Goal: Communication & Community: Answer question/provide support

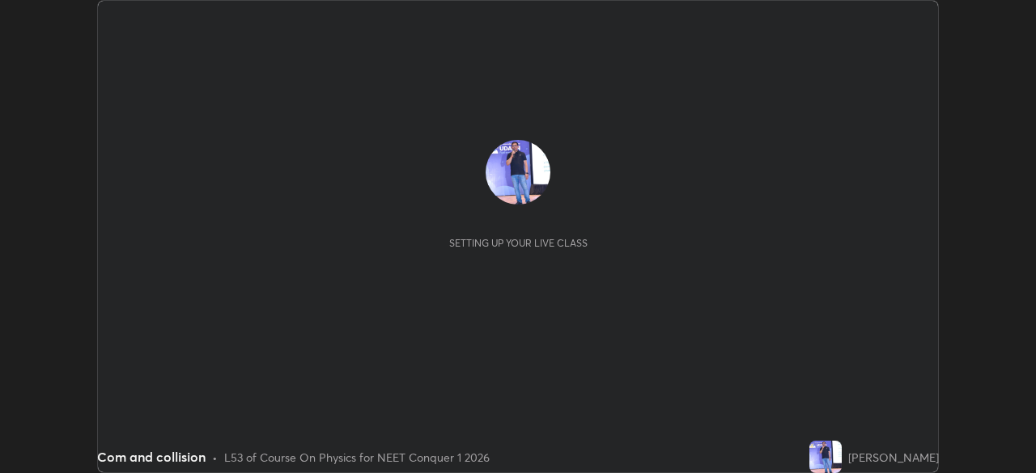
scroll to position [473, 1036]
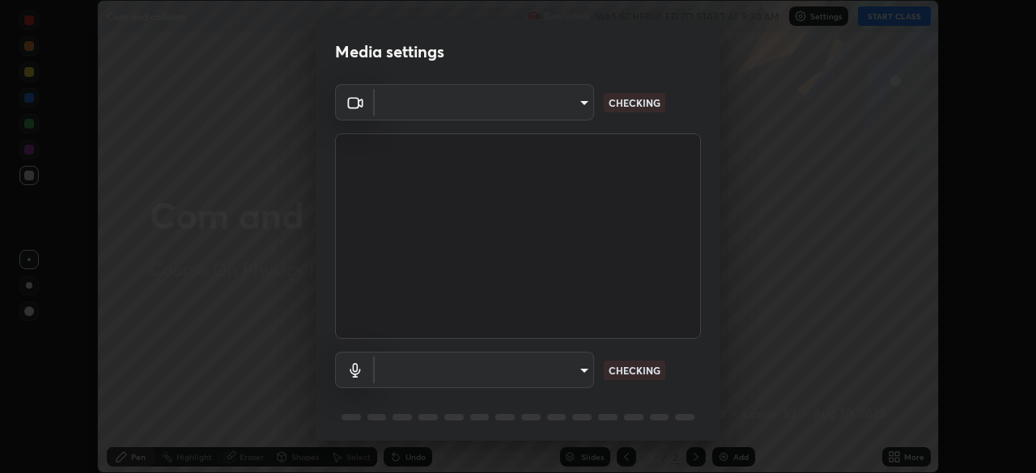
click at [583, 372] on body "Erase all Com and collision Recording WAS SCHEDULED TO START AT 9:30 AM Setting…" at bounding box center [518, 236] width 1036 height 473
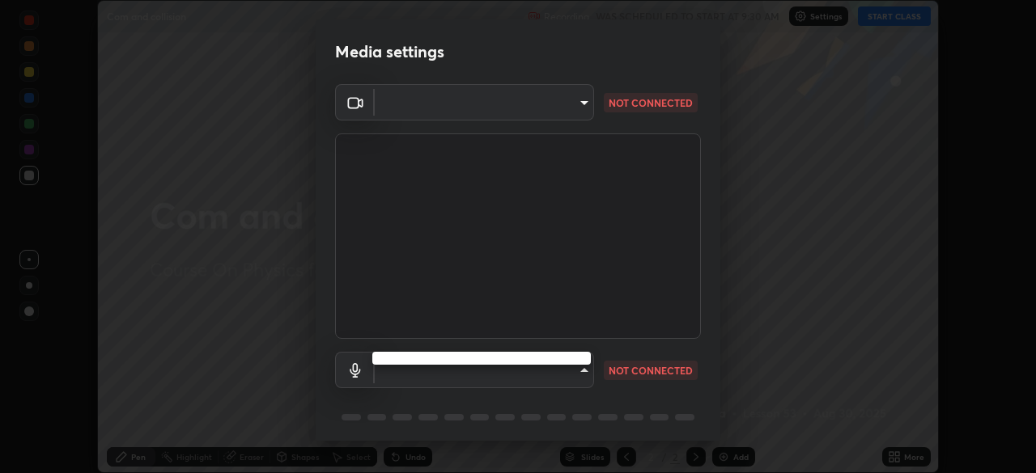
type input "1bbcfe3b1127be24ba7fa125fb83cb152f85e15c96893178e4a5d271d47187f7"
type input "default"
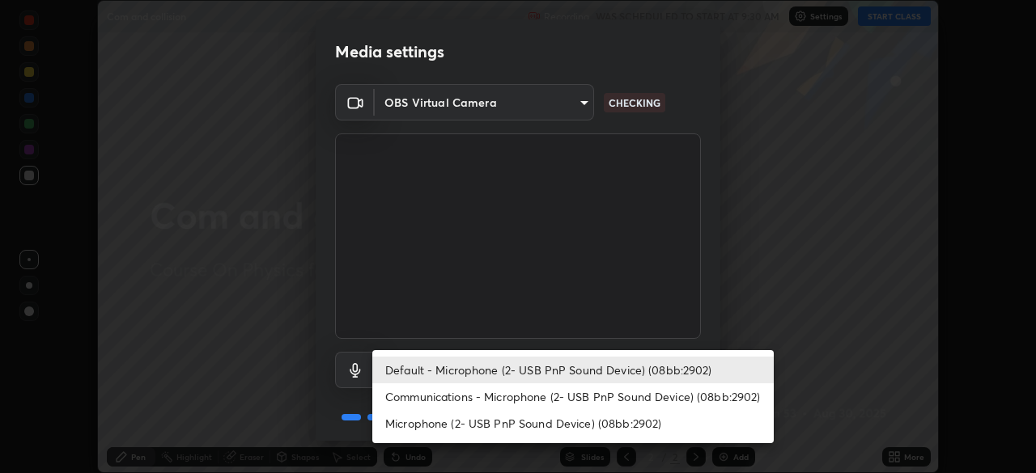
click at [566, 371] on li "Default - Microphone (2- USB PnP Sound Device) (08bb:2902)" at bounding box center [572, 370] width 401 height 27
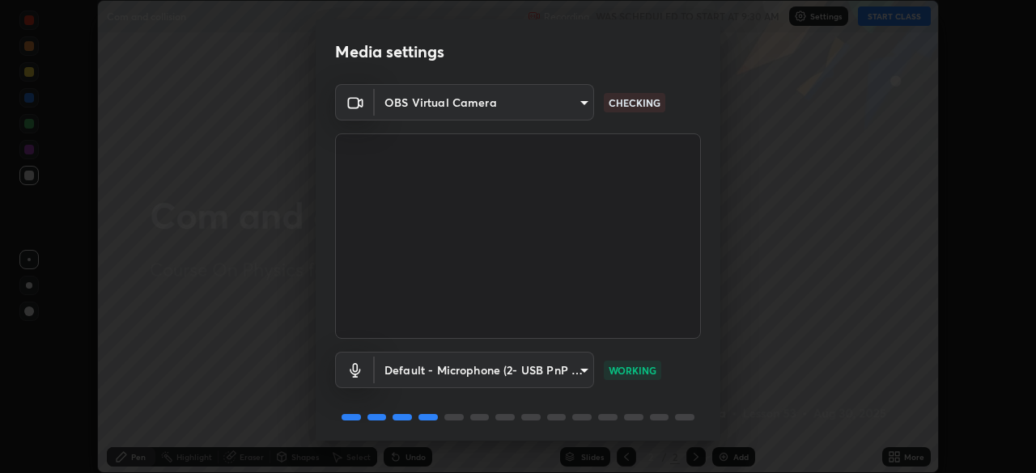
scroll to position [57, 0]
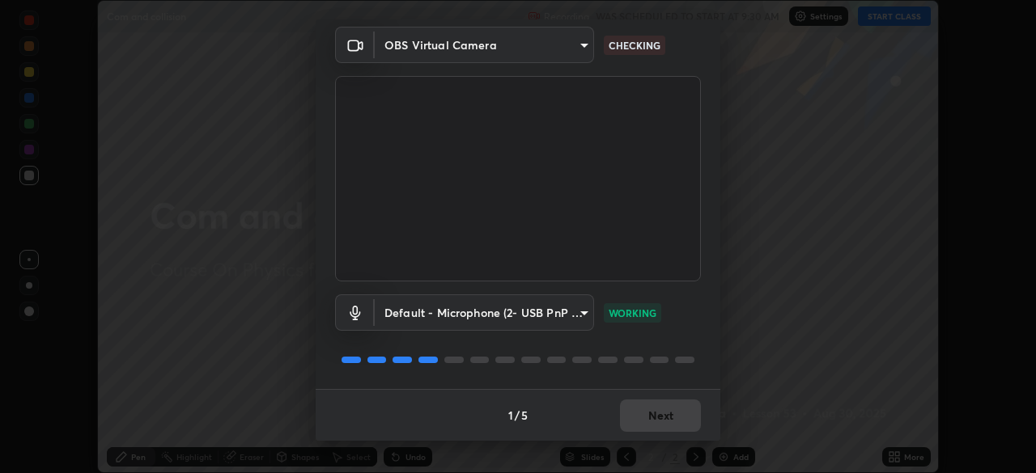
click at [658, 421] on div "1 / 5 Next" at bounding box center [518, 415] width 405 height 52
click at [654, 418] on button "Next" at bounding box center [660, 416] width 81 height 32
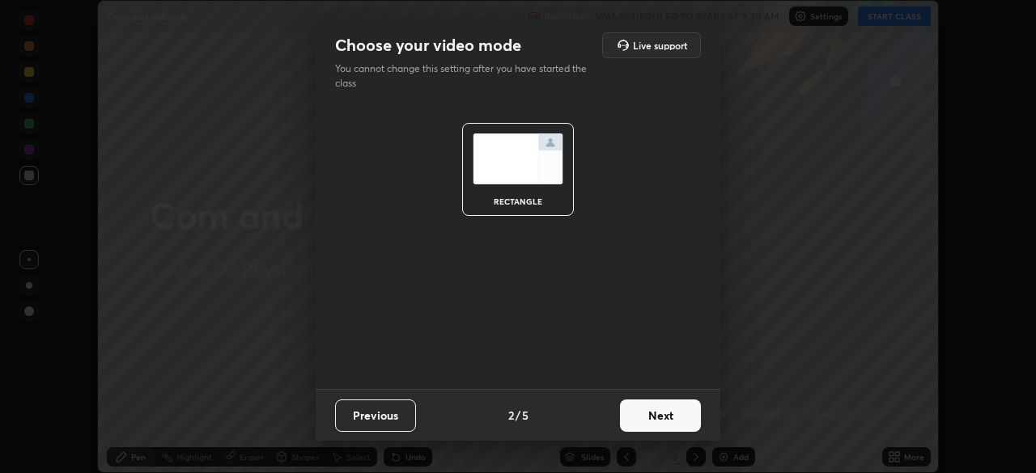
click at [654, 418] on button "Next" at bounding box center [660, 416] width 81 height 32
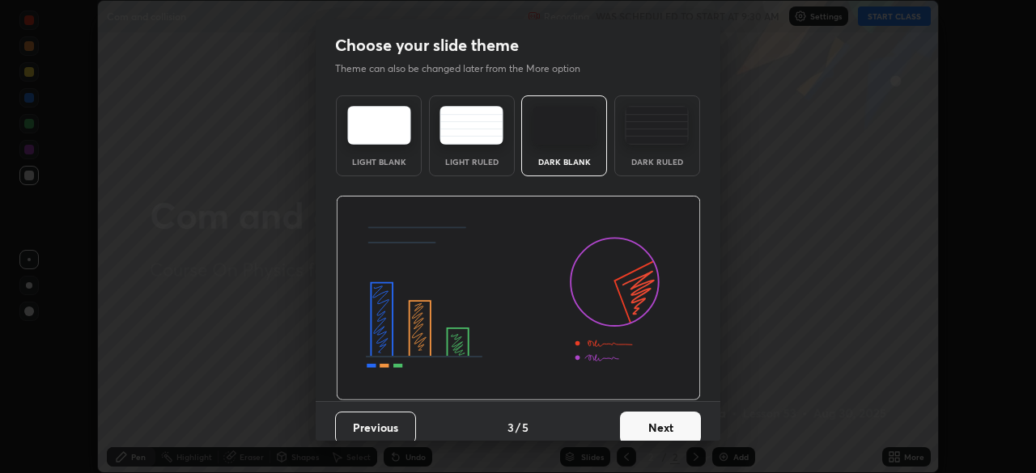
click at [655, 413] on button "Next" at bounding box center [660, 428] width 81 height 32
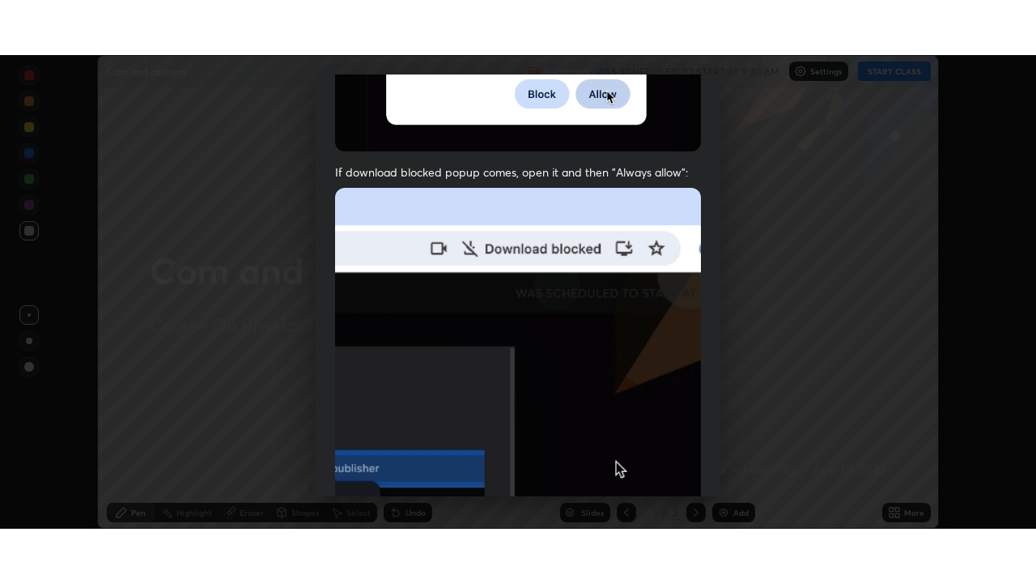
scroll to position [388, 0]
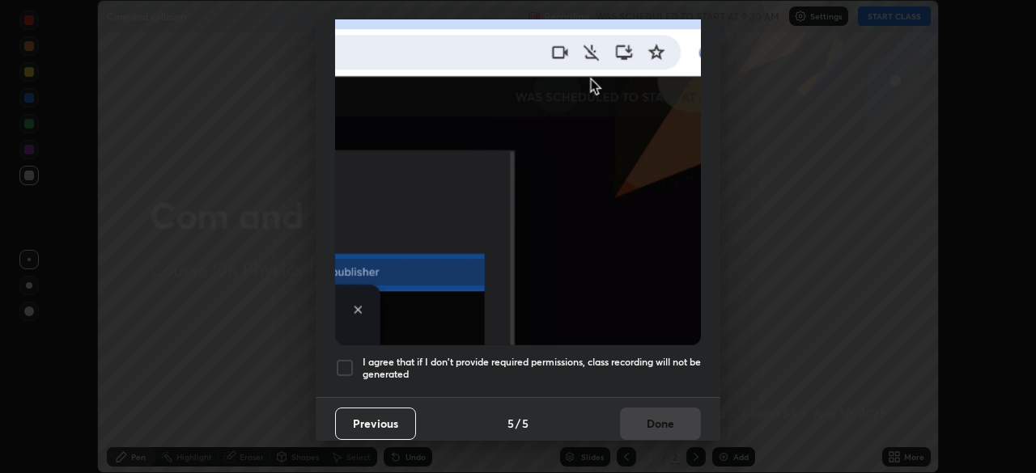
click at [339, 365] on div at bounding box center [344, 367] width 19 height 19
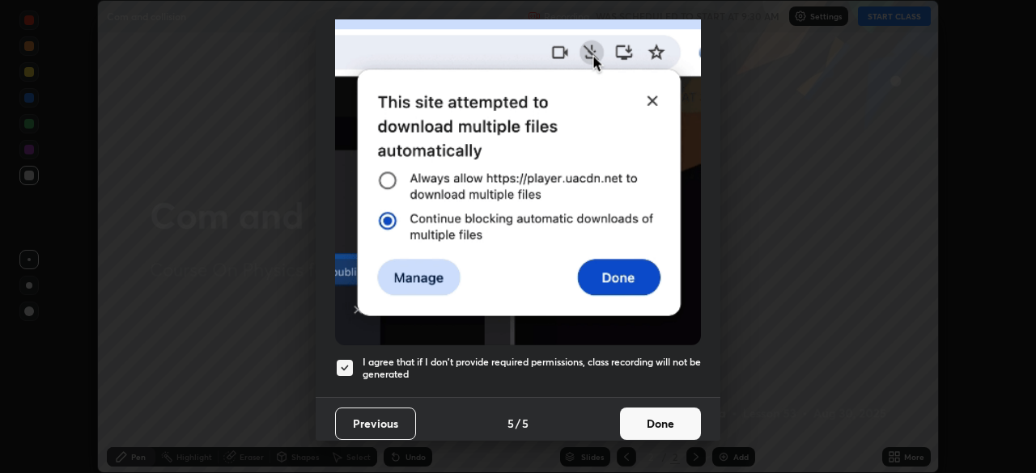
click at [660, 412] on button "Done" at bounding box center [660, 424] width 81 height 32
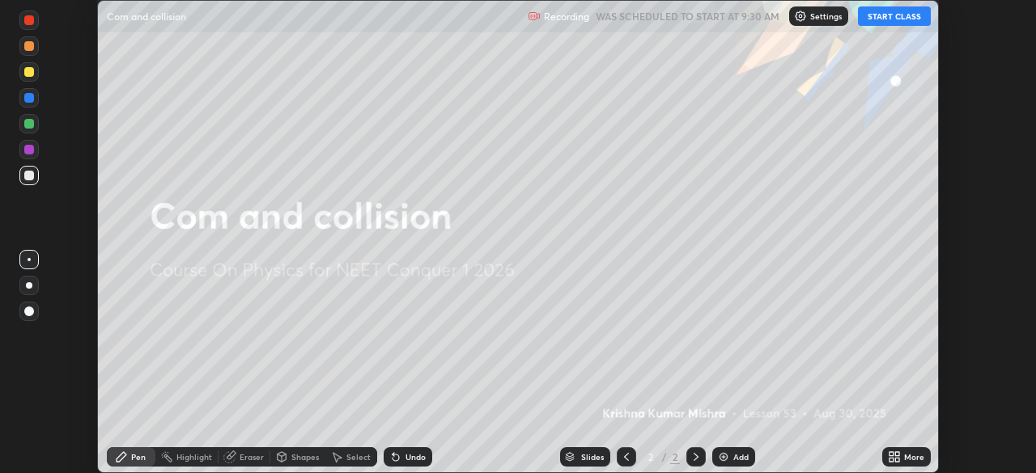
click at [887, 15] on button "START CLASS" at bounding box center [894, 15] width 73 height 19
click at [895, 454] on icon at bounding box center [897, 454] width 4 height 4
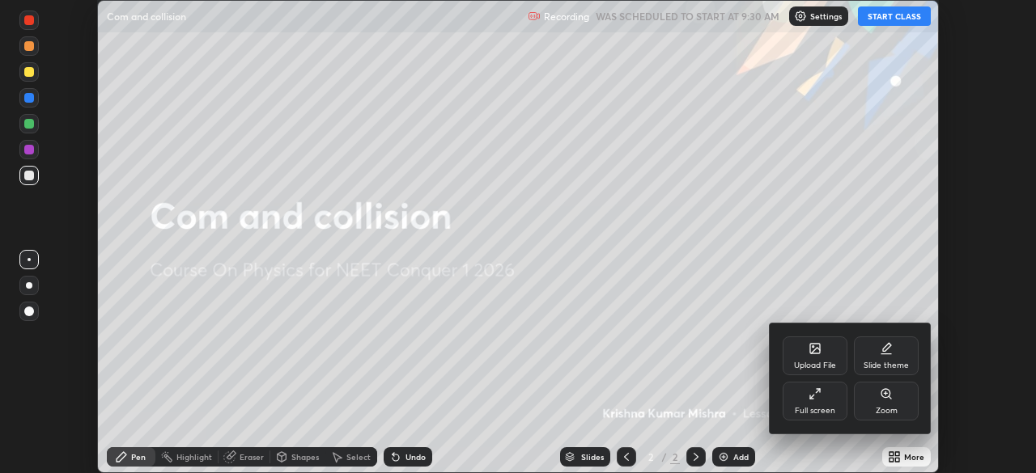
click at [816, 396] on icon at bounding box center [814, 394] width 13 height 13
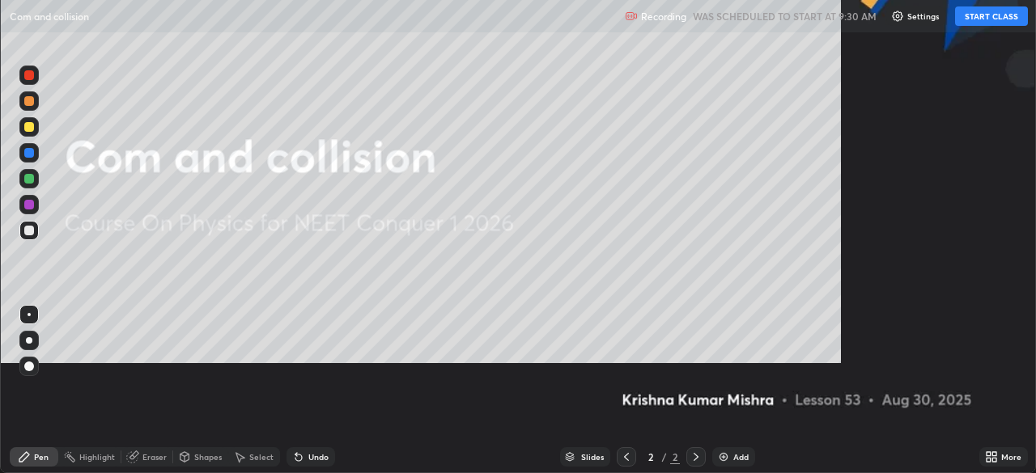
scroll to position [583, 1036]
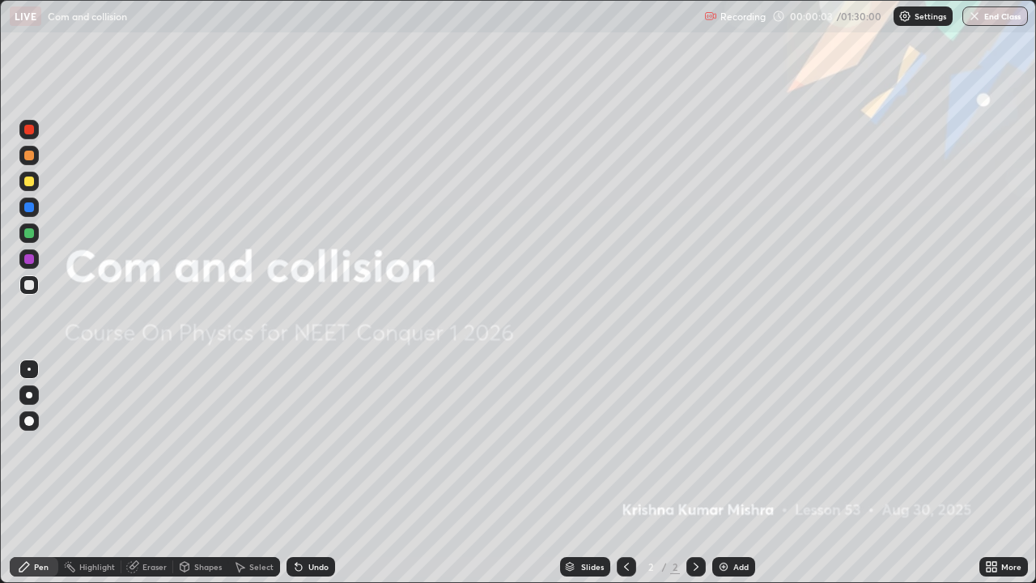
click at [736, 473] on div "Add" at bounding box center [740, 566] width 15 height 8
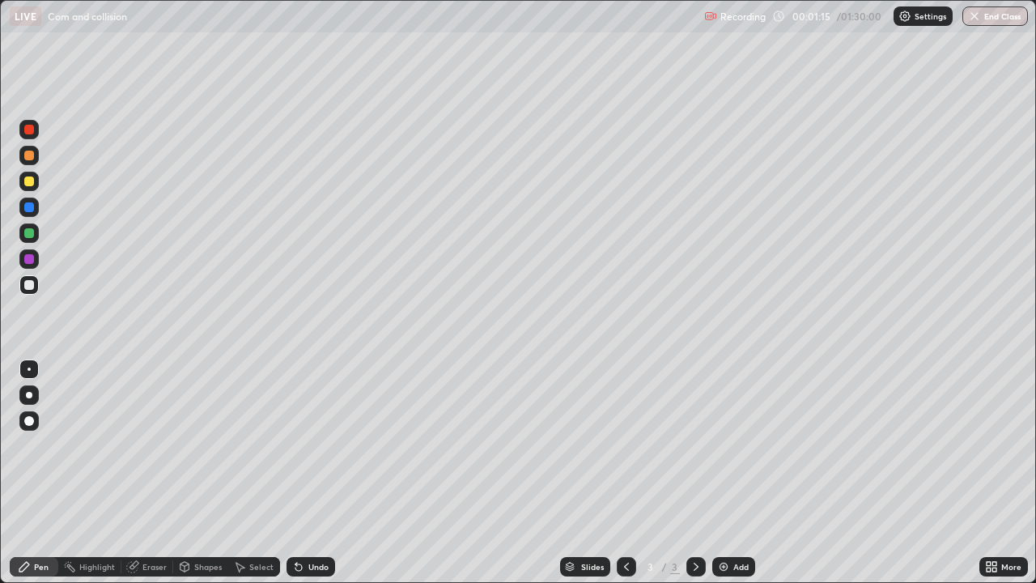
click at [312, 473] on div "Undo" at bounding box center [318, 566] width 20 height 8
click at [310, 473] on div "Undo" at bounding box center [318, 566] width 20 height 8
click at [305, 473] on div "Undo" at bounding box center [310, 566] width 49 height 19
click at [32, 177] on div at bounding box center [29, 181] width 10 height 10
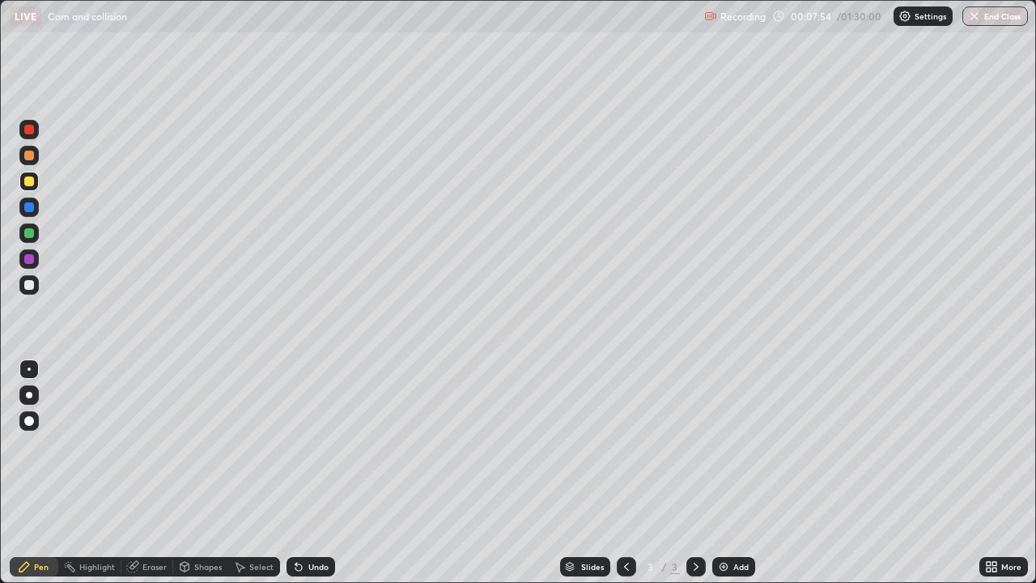
click at [29, 254] on div at bounding box center [29, 259] width 10 height 10
click at [153, 473] on div "Eraser" at bounding box center [154, 566] width 24 height 8
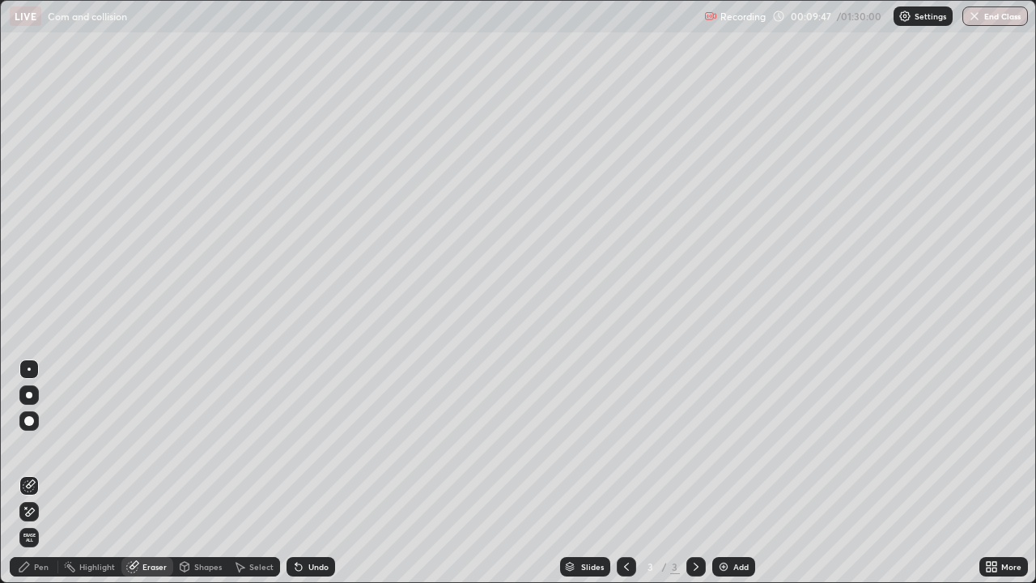
click at [41, 473] on div "Pen" at bounding box center [41, 566] width 15 height 8
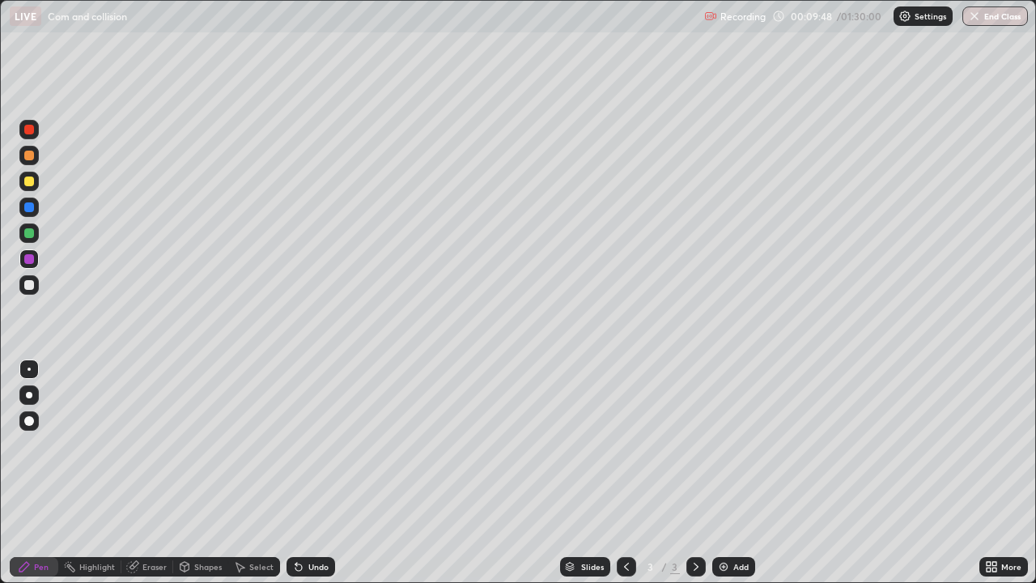
click at [30, 284] on div at bounding box center [29, 285] width 10 height 10
click at [729, 473] on div "Add" at bounding box center [733, 566] width 43 height 19
click at [36, 184] on div at bounding box center [28, 181] width 19 height 19
click at [314, 473] on div "Undo" at bounding box center [318, 566] width 20 height 8
click at [146, 473] on div "Eraser" at bounding box center [154, 566] width 24 height 8
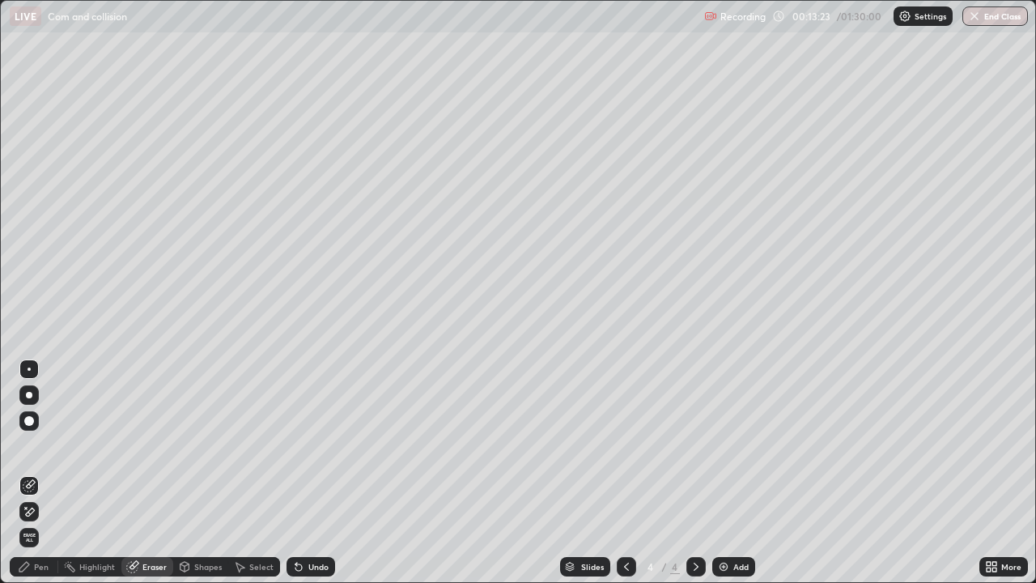
click at [44, 473] on div "Pen" at bounding box center [34, 566] width 49 height 19
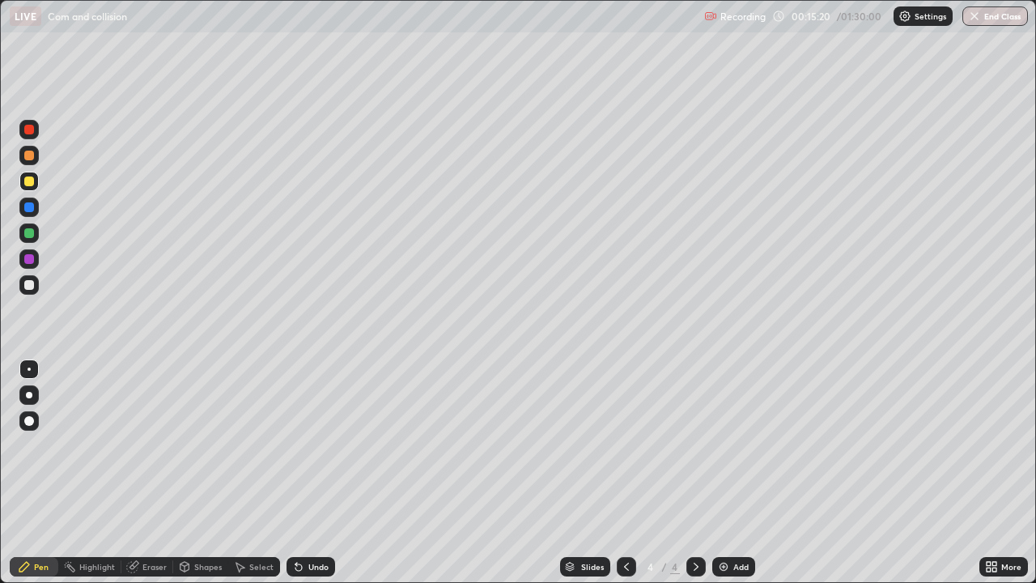
click at [317, 473] on div "Undo" at bounding box center [318, 566] width 20 height 8
click at [314, 473] on div "Undo" at bounding box center [318, 566] width 20 height 8
click at [316, 473] on div "Undo" at bounding box center [318, 566] width 20 height 8
click at [318, 473] on div "Undo" at bounding box center [318, 566] width 20 height 8
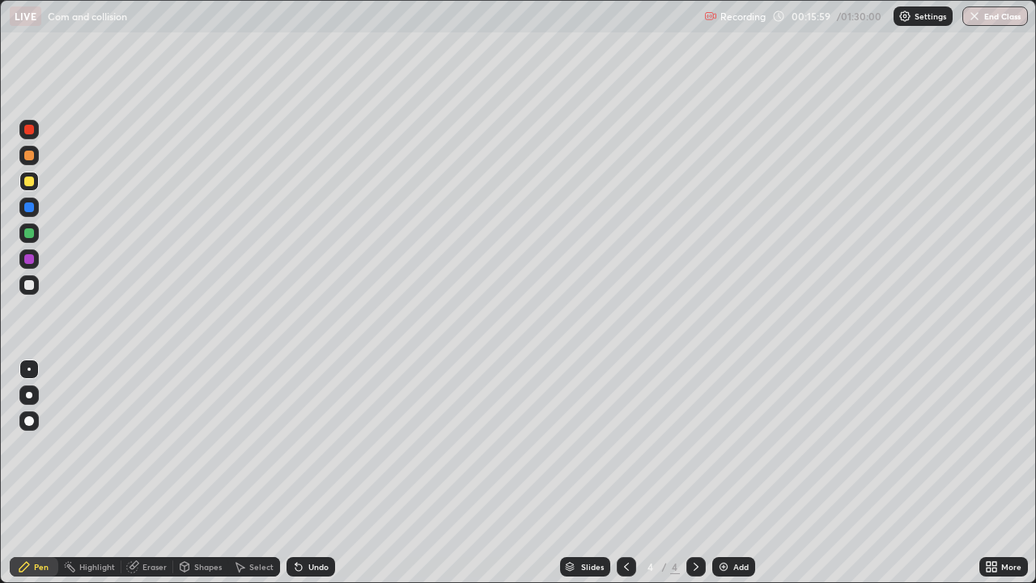
click at [36, 236] on div at bounding box center [28, 232] width 19 height 19
click at [318, 473] on div "Undo" at bounding box center [318, 566] width 20 height 8
click at [316, 473] on div "Undo" at bounding box center [318, 566] width 20 height 8
click at [734, 473] on div "Add" at bounding box center [733, 566] width 43 height 19
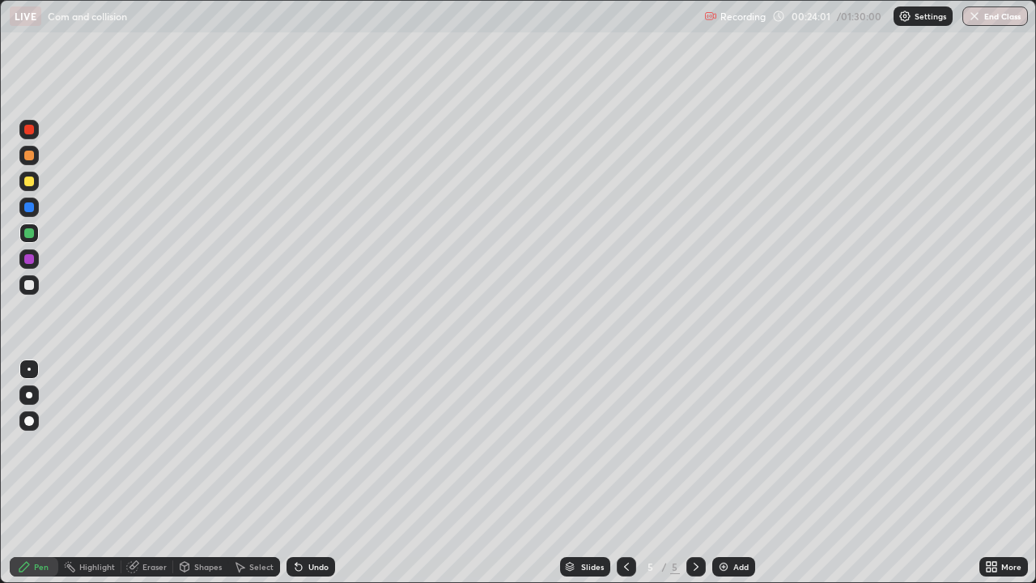
click at [314, 473] on div "Undo" at bounding box center [318, 566] width 20 height 8
click at [31, 181] on div at bounding box center [29, 181] width 10 height 10
click at [26, 284] on div at bounding box center [29, 285] width 10 height 10
click at [736, 473] on div "Add" at bounding box center [740, 566] width 15 height 8
click at [324, 473] on div "Undo" at bounding box center [318, 566] width 20 height 8
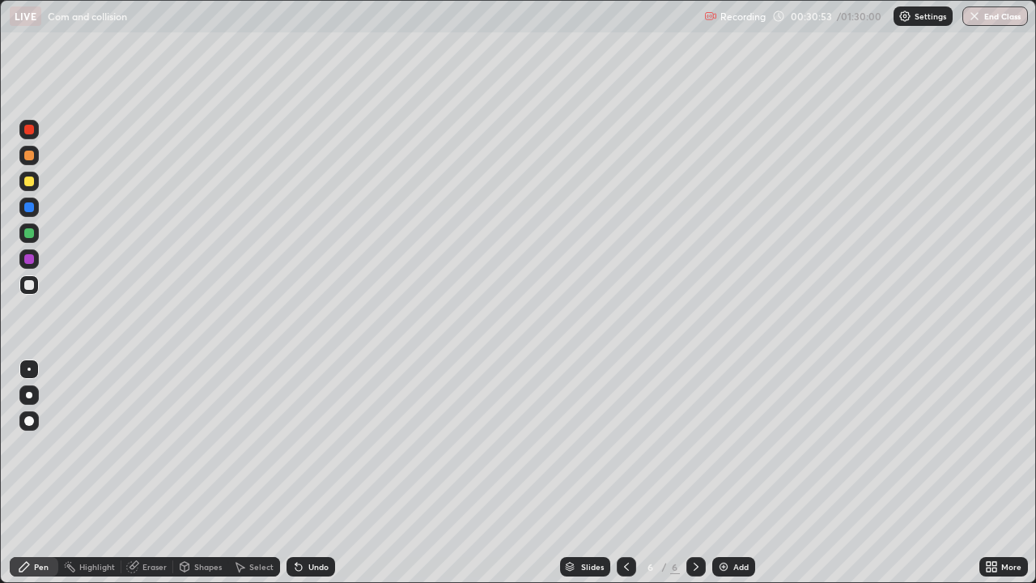
click at [312, 473] on div "Undo" at bounding box center [318, 566] width 20 height 8
click at [32, 179] on div at bounding box center [29, 181] width 10 height 10
click at [35, 265] on div at bounding box center [28, 258] width 19 height 19
click at [29, 183] on div at bounding box center [29, 181] width 10 height 10
click at [310, 473] on div "Undo" at bounding box center [318, 566] width 20 height 8
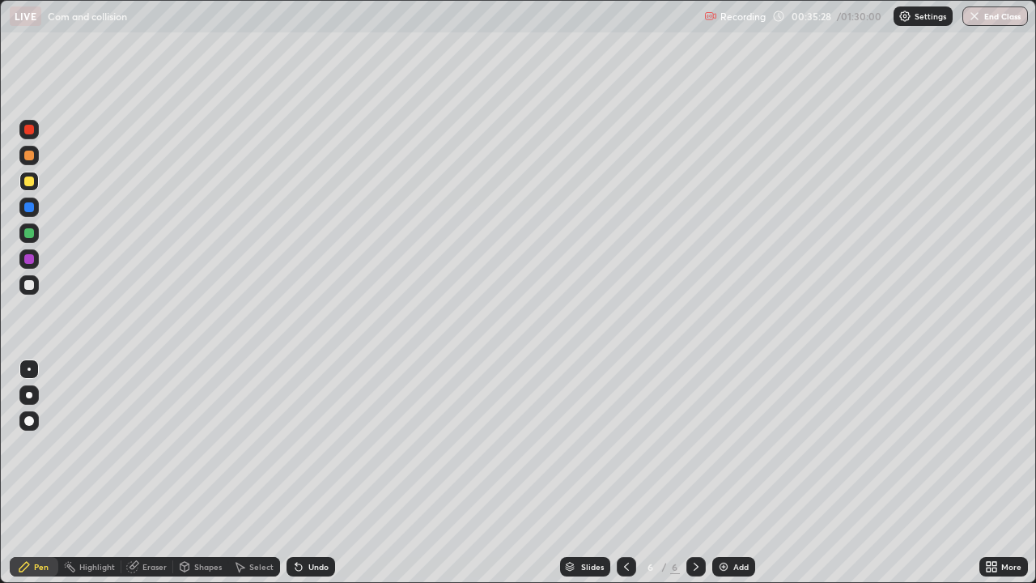
click at [36, 157] on div at bounding box center [28, 155] width 19 height 19
click at [323, 473] on div "Undo" at bounding box center [318, 566] width 20 height 8
click at [721, 473] on img at bounding box center [723, 566] width 13 height 13
click at [36, 286] on div at bounding box center [28, 284] width 19 height 19
click at [625, 473] on icon at bounding box center [626, 566] width 13 height 13
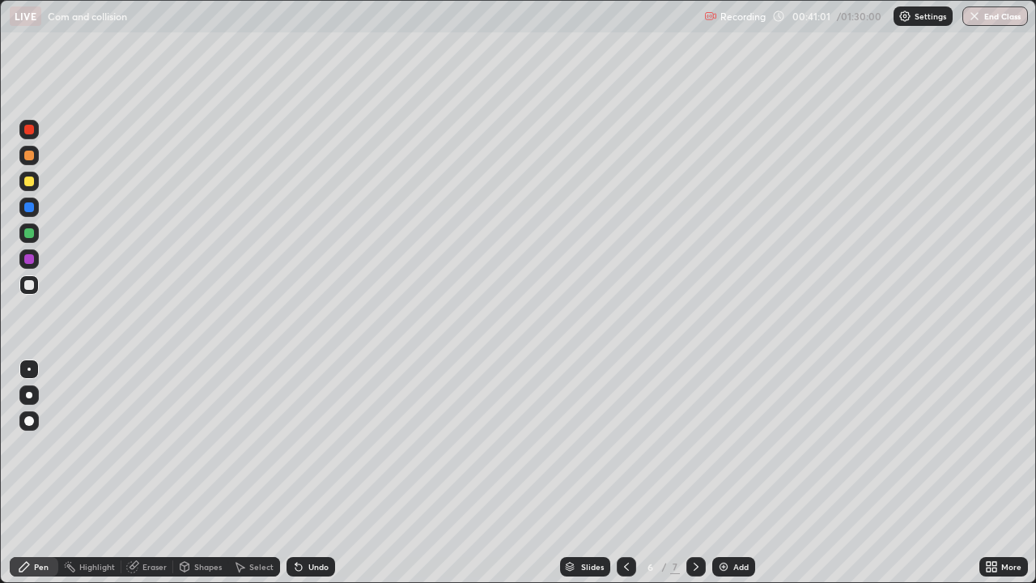
click at [694, 473] on icon at bounding box center [695, 566] width 13 height 13
click at [31, 235] on div at bounding box center [29, 233] width 10 height 10
click at [307, 473] on div "Undo" at bounding box center [310, 566] width 49 height 19
click at [317, 473] on div "Undo" at bounding box center [318, 566] width 20 height 8
click at [208, 473] on div "Shapes" at bounding box center [200, 566] width 55 height 19
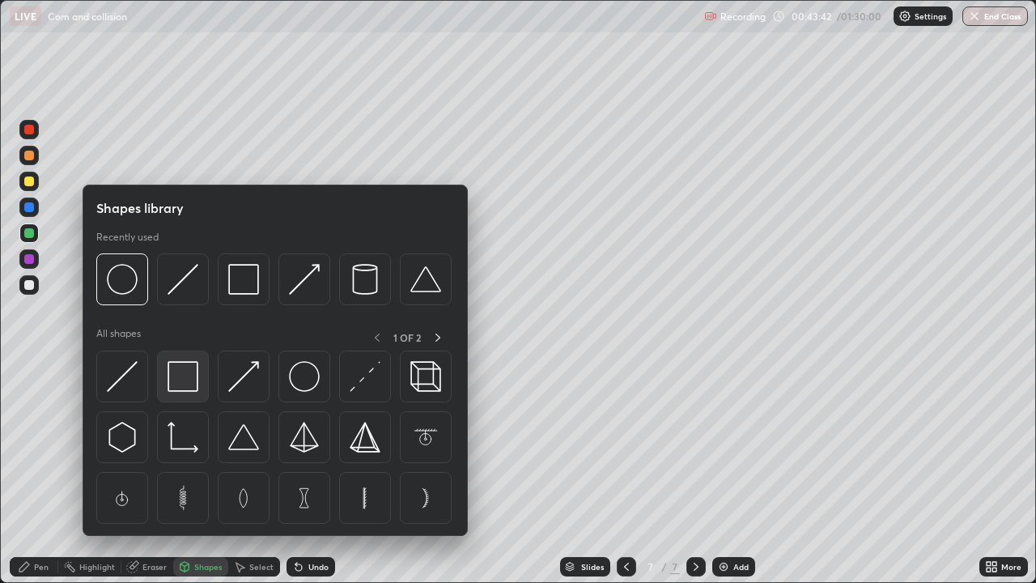
click at [180, 382] on img at bounding box center [182, 376] width 31 height 31
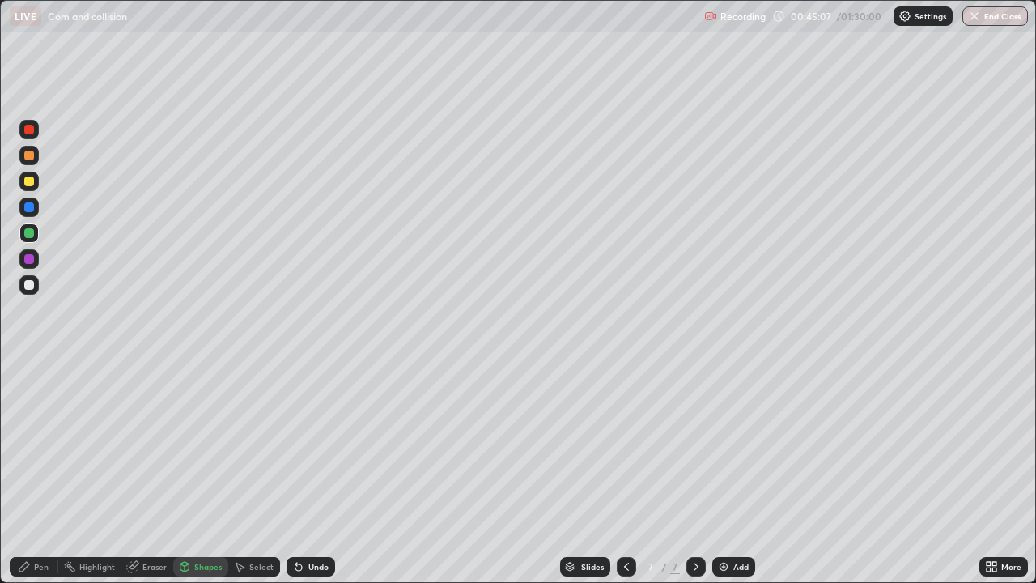
click at [320, 473] on div "Undo" at bounding box center [318, 566] width 20 height 8
click at [41, 473] on div "Pen" at bounding box center [41, 566] width 15 height 8
click at [316, 473] on div "Undo" at bounding box center [318, 566] width 20 height 8
click at [319, 473] on div "Undo" at bounding box center [318, 566] width 20 height 8
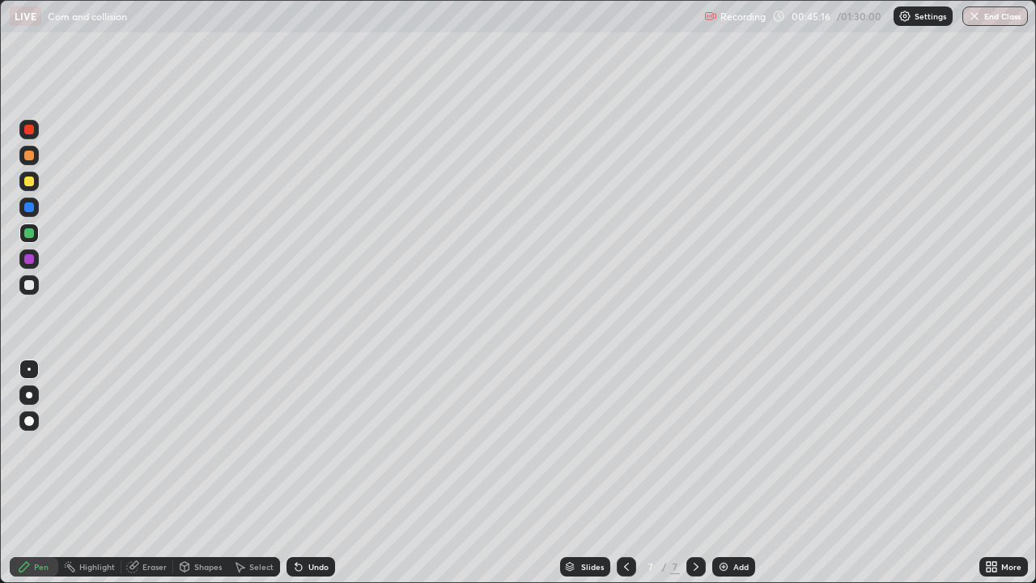
click at [319, 473] on div "Undo" at bounding box center [318, 566] width 20 height 8
click at [625, 473] on icon at bounding box center [626, 566] width 5 height 8
click at [693, 473] on icon at bounding box center [695, 566] width 5 height 8
click at [36, 181] on div at bounding box center [28, 181] width 19 height 19
click at [316, 473] on div "Undo" at bounding box center [318, 566] width 20 height 8
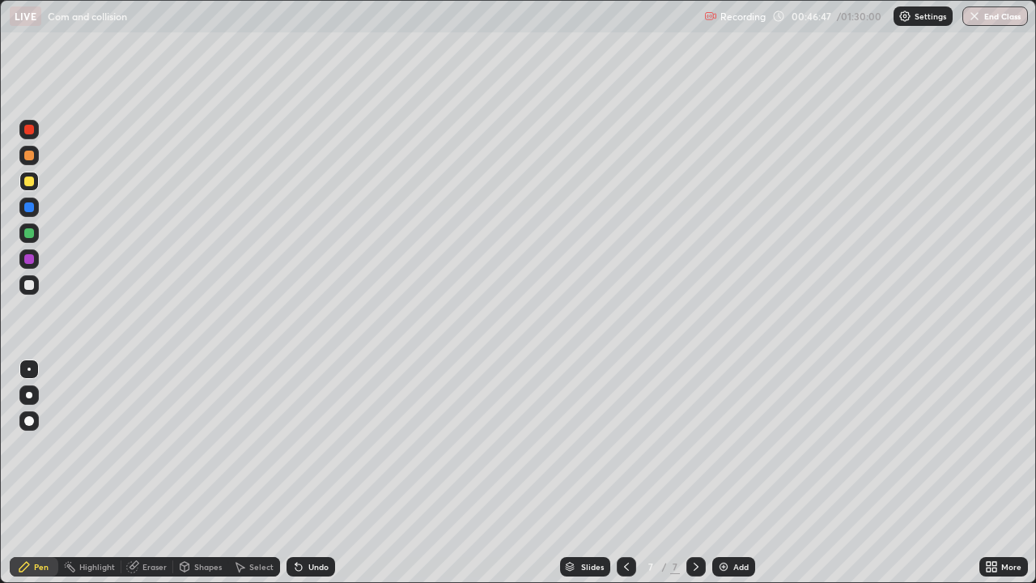
click at [315, 473] on div "Undo" at bounding box center [318, 566] width 20 height 8
click at [312, 473] on div "Undo" at bounding box center [318, 566] width 20 height 8
click at [738, 473] on div "Add" at bounding box center [740, 566] width 15 height 8
click at [35, 182] on div at bounding box center [28, 181] width 19 height 19
click at [32, 156] on div at bounding box center [29, 156] width 10 height 10
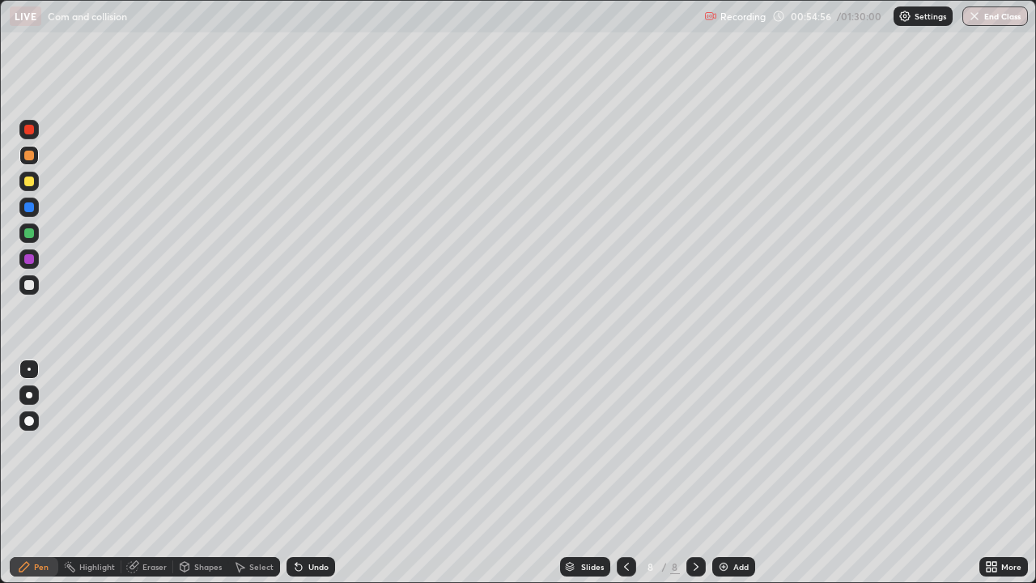
click at [151, 473] on div "Eraser" at bounding box center [154, 566] width 24 height 8
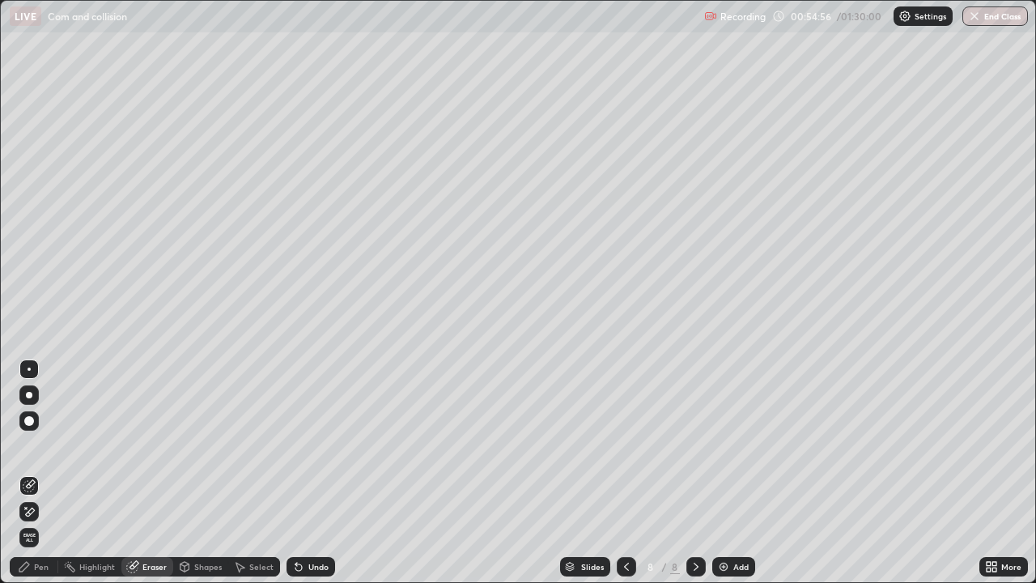
click at [205, 473] on div "Shapes" at bounding box center [208, 566] width 28 height 8
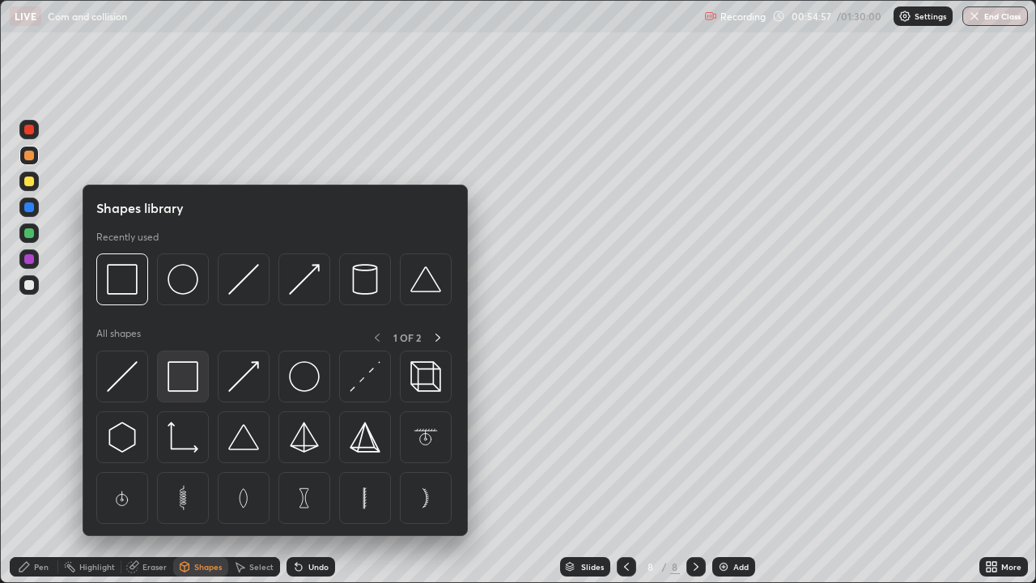
click at [188, 381] on img at bounding box center [182, 376] width 31 height 31
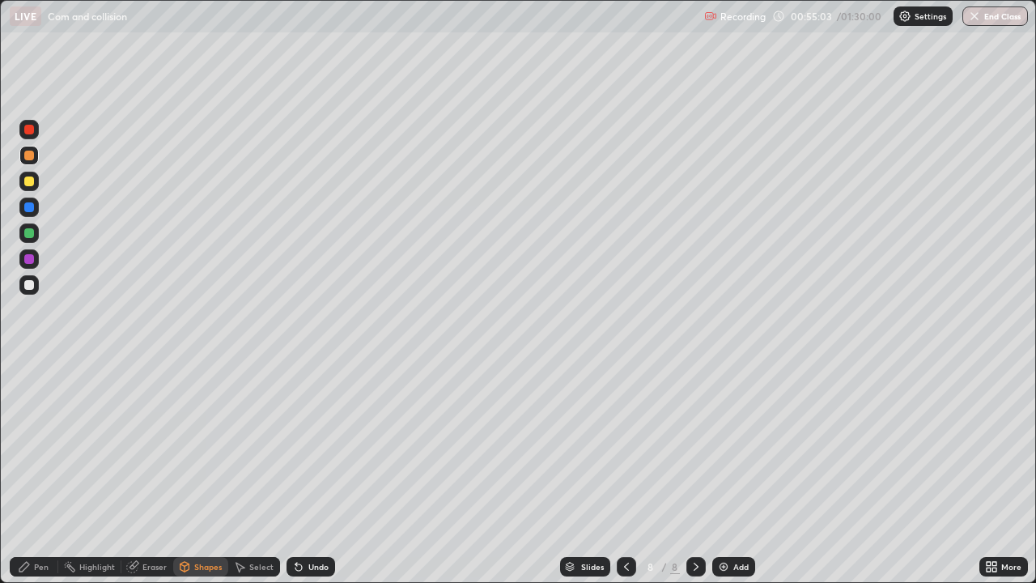
click at [47, 473] on div "Pen" at bounding box center [34, 566] width 49 height 19
click at [730, 473] on div "Add" at bounding box center [733, 566] width 43 height 19
click at [152, 473] on div "Eraser" at bounding box center [154, 566] width 24 height 8
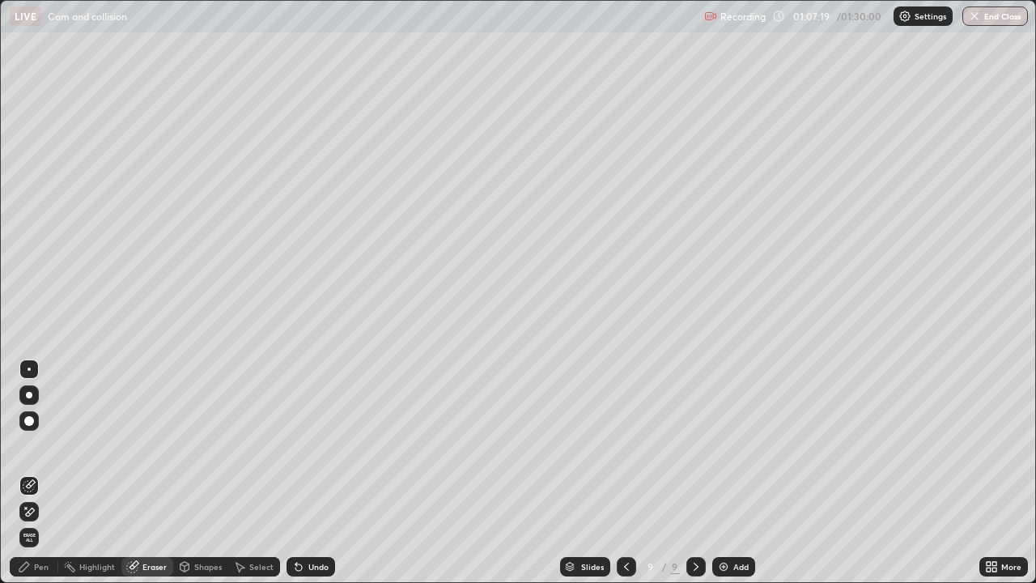
click at [36, 473] on div "Pen" at bounding box center [41, 566] width 15 height 8
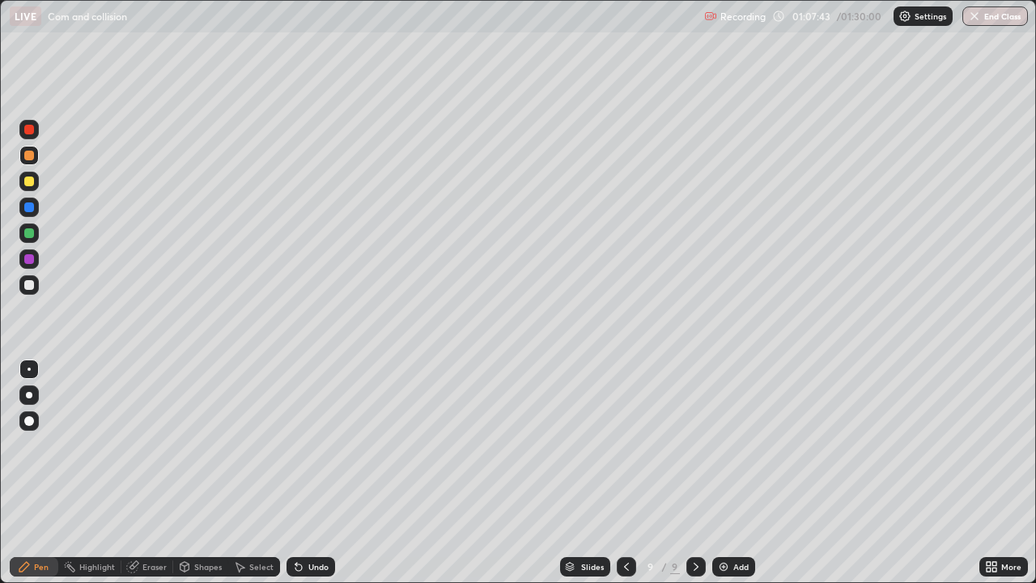
click at [316, 473] on div "Undo" at bounding box center [318, 566] width 20 height 8
click at [311, 473] on div "Undo" at bounding box center [318, 566] width 20 height 8
click at [309, 473] on div "Undo" at bounding box center [310, 566] width 49 height 19
click at [321, 473] on div "Undo" at bounding box center [310, 566] width 49 height 19
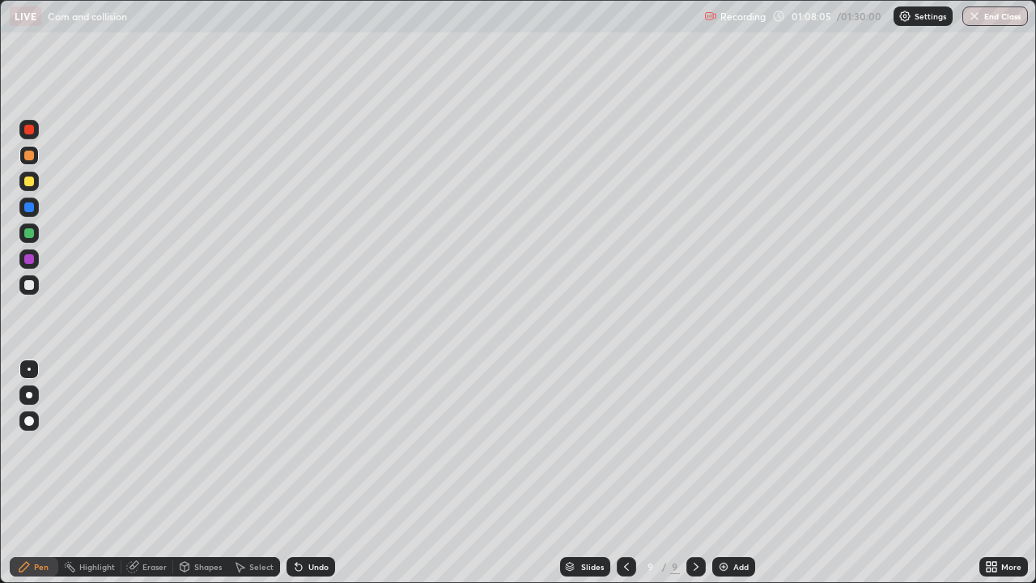
click at [159, 473] on div "Eraser" at bounding box center [147, 566] width 52 height 19
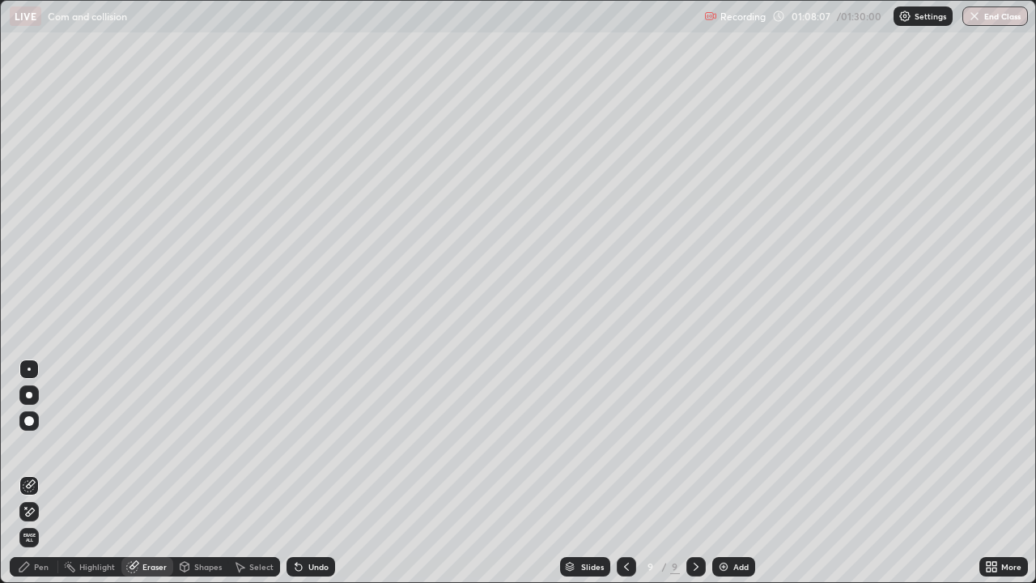
click at [37, 473] on div "Pen" at bounding box center [34, 566] width 49 height 19
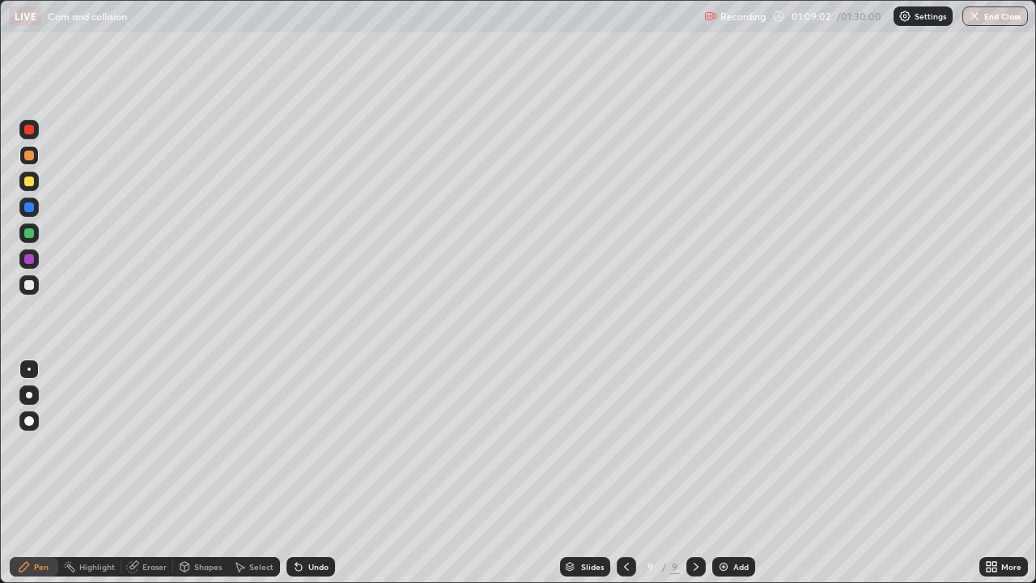
click at [147, 473] on div "Eraser" at bounding box center [154, 566] width 24 height 8
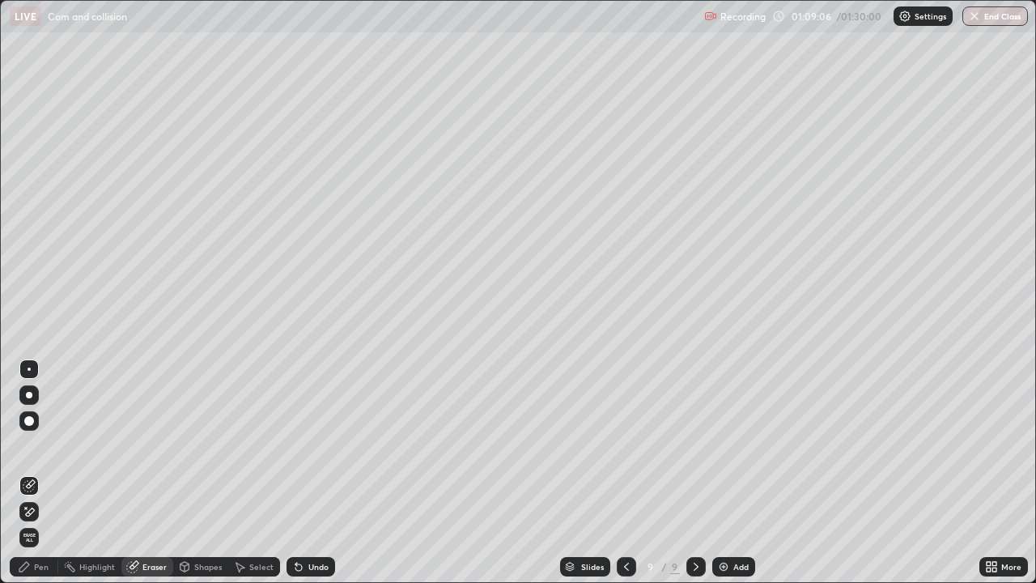
click at [42, 473] on div "Pen" at bounding box center [34, 566] width 49 height 19
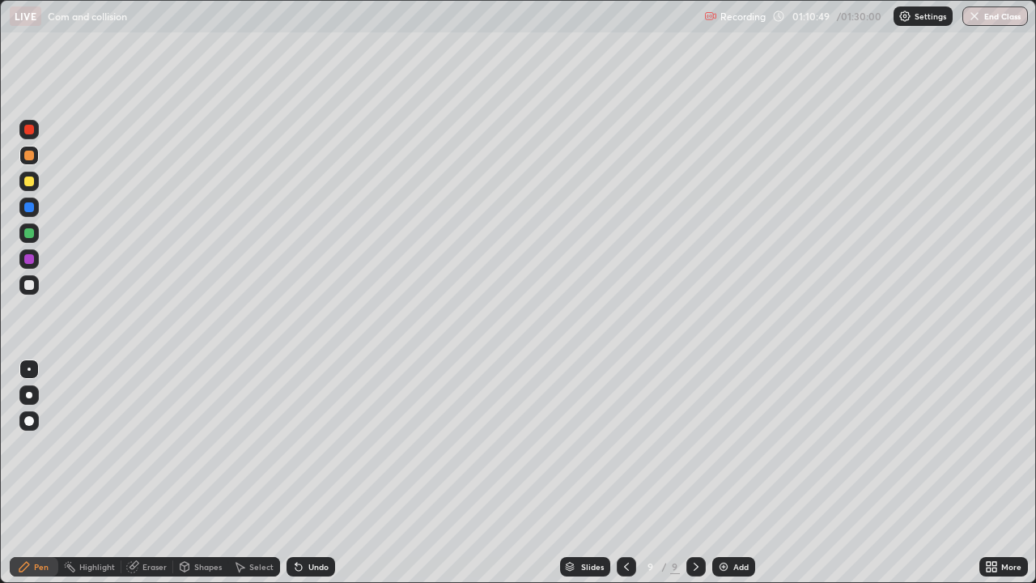
click at [267, 473] on div "Select" at bounding box center [254, 566] width 52 height 32
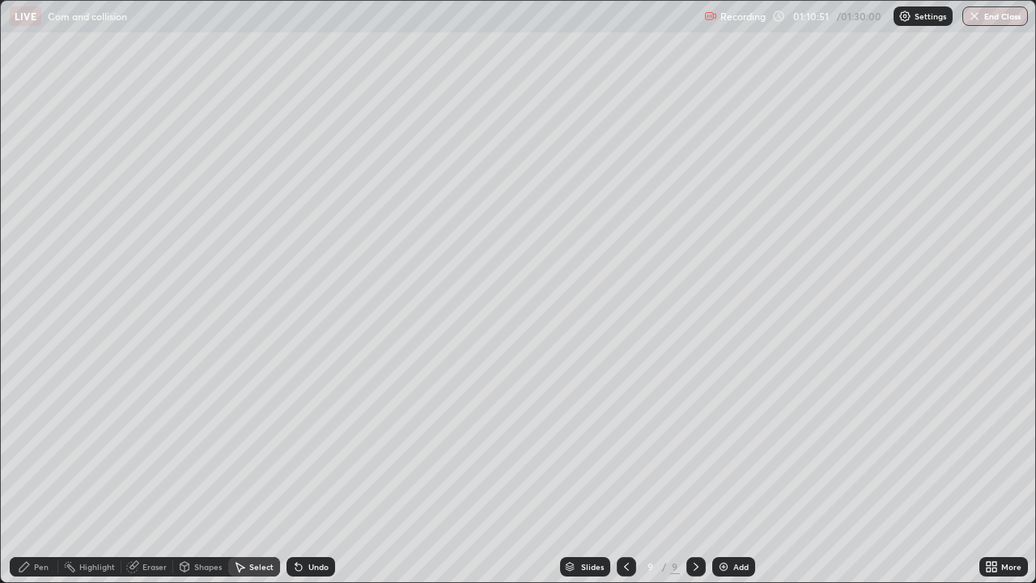
click at [37, 473] on div "Pen" at bounding box center [41, 566] width 15 height 8
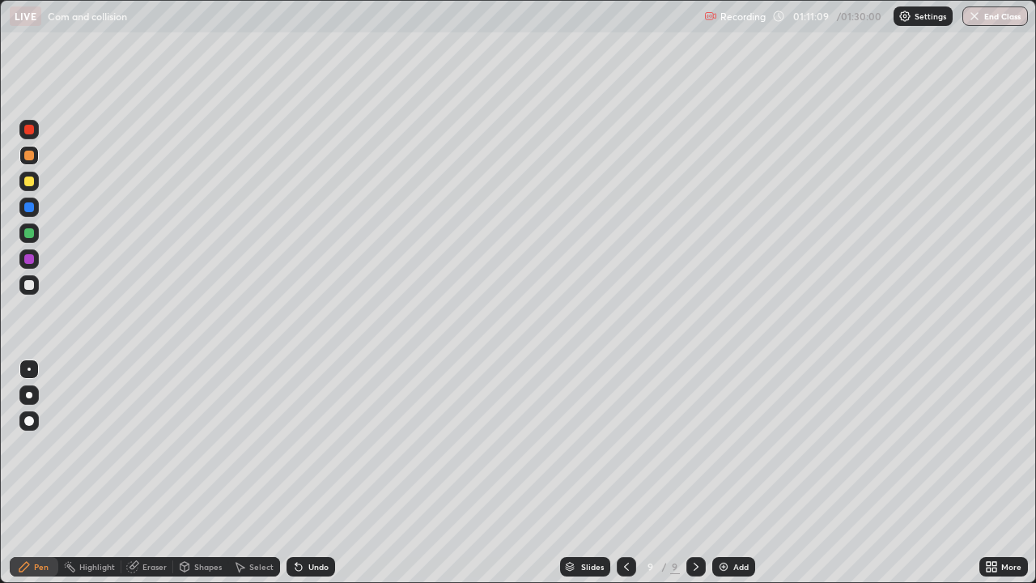
click at [31, 285] on div at bounding box center [29, 285] width 10 height 10
click at [311, 473] on div "Undo" at bounding box center [310, 566] width 49 height 19
click at [731, 473] on div "Add" at bounding box center [733, 566] width 43 height 19
click at [308, 473] on div "Undo" at bounding box center [318, 566] width 20 height 8
click at [981, 8] on button "End Class" at bounding box center [995, 15] width 66 height 19
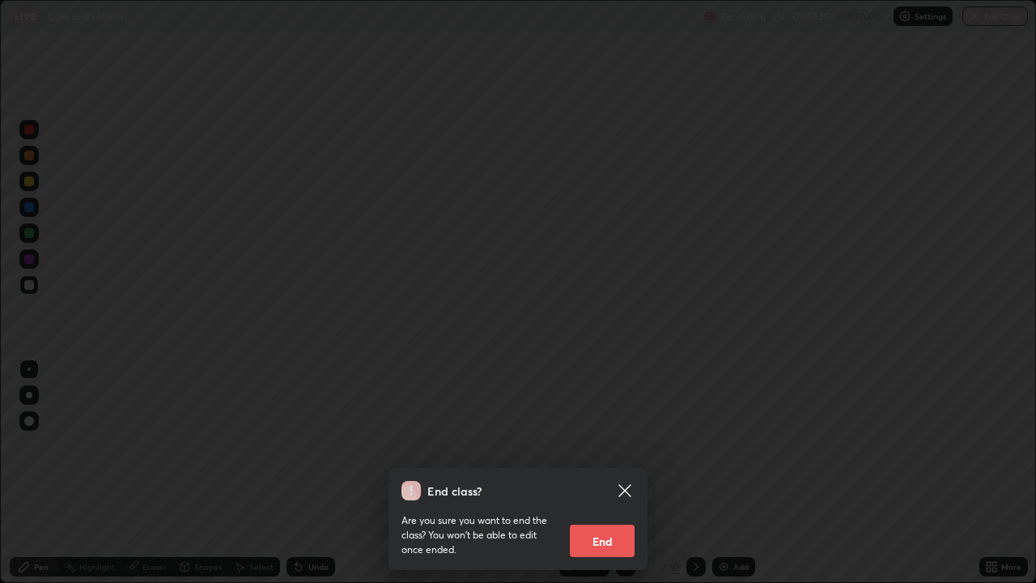
click at [607, 473] on button "End" at bounding box center [602, 540] width 65 height 32
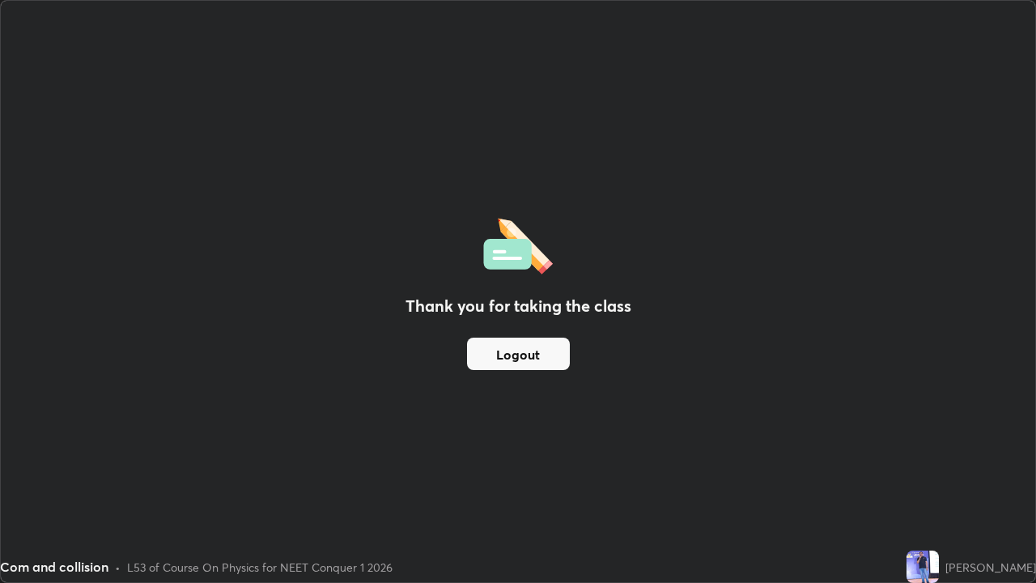
click at [517, 350] on button "Logout" at bounding box center [518, 353] width 103 height 32
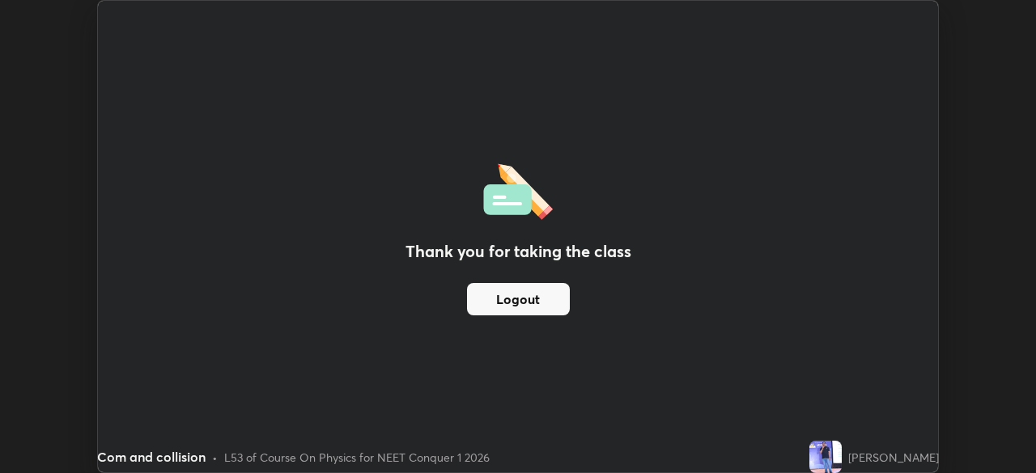
scroll to position [80441, 79879]
